Goal: Obtain resource: Obtain resource

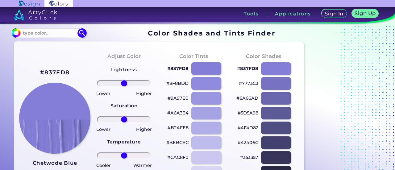
click at [54, 72] on h2 "#837FD8" at bounding box center [54, 73] width 29 height 8
copy h2 "#"
click at [54, 72] on h2 "#837FD8 copied copied" at bounding box center [54, 73] width 29 height 8
copy h2 "#837FD8"
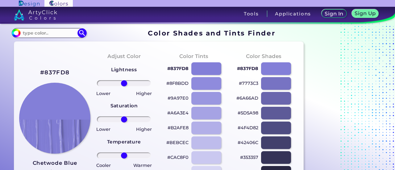
click at [55, 72] on h2 "#837FD8" at bounding box center [54, 73] width 29 height 8
click at [55, 72] on h2 "#837FD8 copied" at bounding box center [54, 73] width 29 height 8
copy h2 "837FD8 copied"
click at [55, 72] on h2 "#837FD8 copied copied" at bounding box center [54, 73] width 29 height 8
copy h2 "#837FD8"
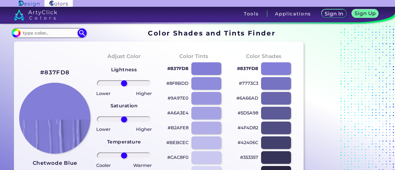
click at [44, 71] on h2 "#837FD8" at bounding box center [54, 73] width 29 height 8
copy h2 "#"
click at [44, 71] on h2 "#837FD8 copied copied" at bounding box center [54, 73] width 29 height 8
copy h2 "#837FD8"
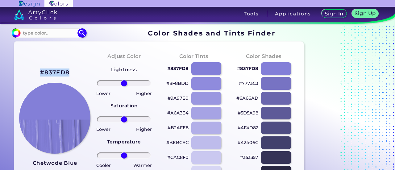
drag, startPoint x: 69, startPoint y: 71, endPoint x: 40, endPoint y: 73, distance: 29.7
click at [40, 73] on div "#837FD8 Chetwode Blue Match: 99.3% Hue" at bounding box center [54, 131] width 70 height 168
copy h2 "#837FD8"
